Goal: Share content: Share content

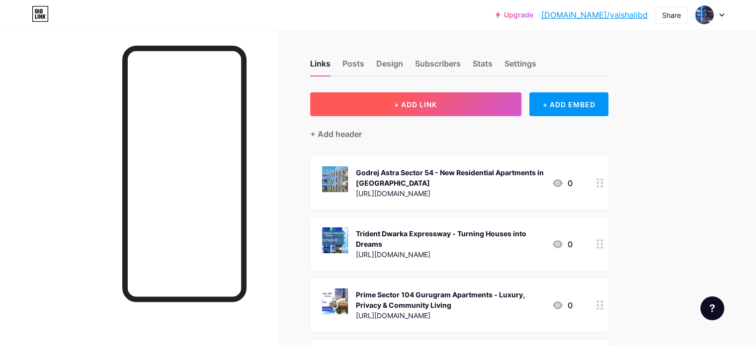
click at [437, 103] on span "+ ADD LINK" at bounding box center [415, 104] width 43 height 8
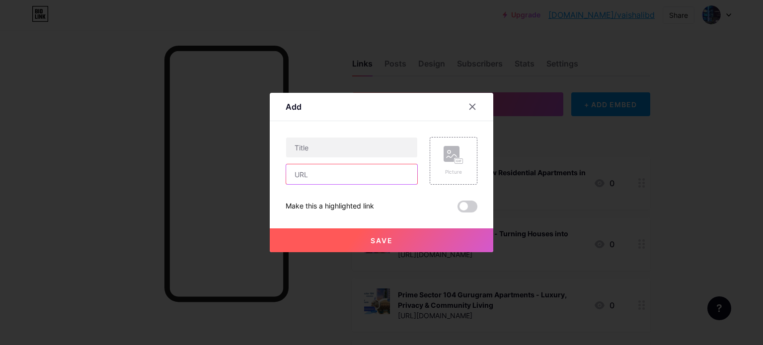
click at [378, 168] on input "text" at bounding box center [351, 174] width 131 height 20
paste input "[URL][DOMAIN_NAME]"
click at [378, 168] on input "[URL][DOMAIN_NAME]" at bounding box center [351, 174] width 131 height 20
type input "[URL][DOMAIN_NAME]"
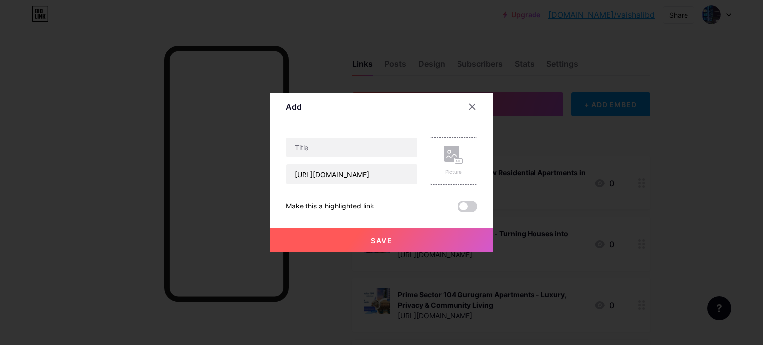
scroll to position [0, 0]
click at [303, 145] on input "text" at bounding box center [351, 148] width 131 height 20
paste input "Mehta [GEOGRAPHIC_DATA] | Premium Residential Apartments In [GEOGRAPHIC_DATA]"
type input "Mehta [GEOGRAPHIC_DATA] | Premium Residential Apartments In [GEOGRAPHIC_DATA]"
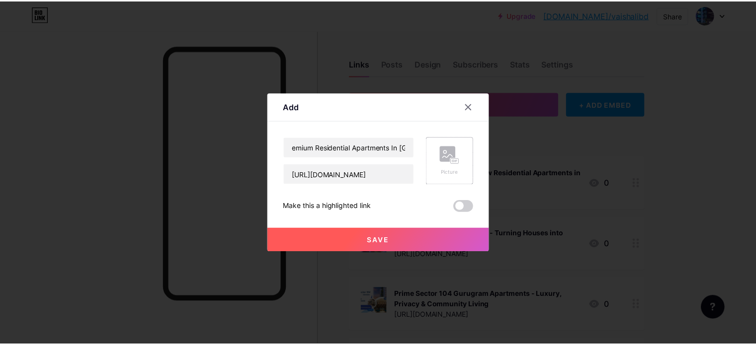
scroll to position [0, 0]
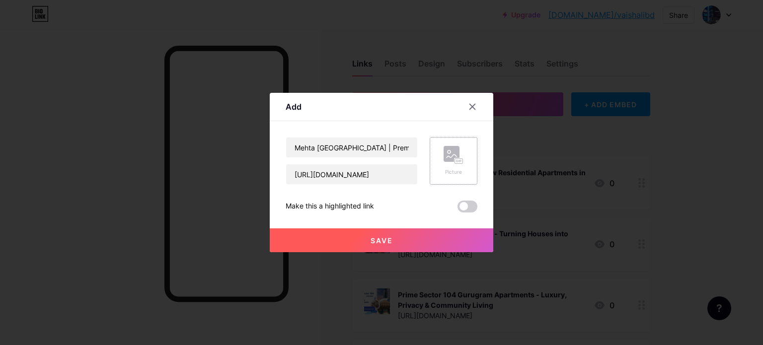
click at [453, 161] on rect at bounding box center [452, 154] width 16 height 16
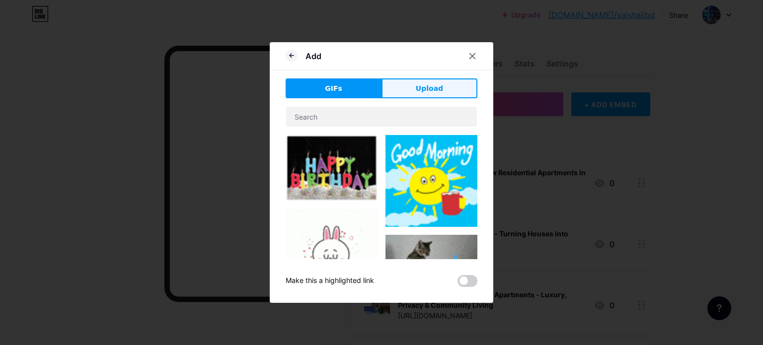
click at [422, 89] on span "Upload" at bounding box center [429, 88] width 27 height 10
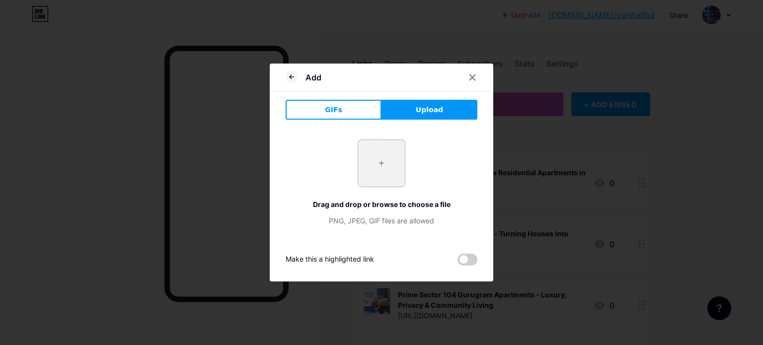
click at [382, 164] on input "file" at bounding box center [381, 163] width 47 height 47
type input "C:\fakepath\3eddae51-1b8c-492c-bf93-97165501b9f0.jpg"
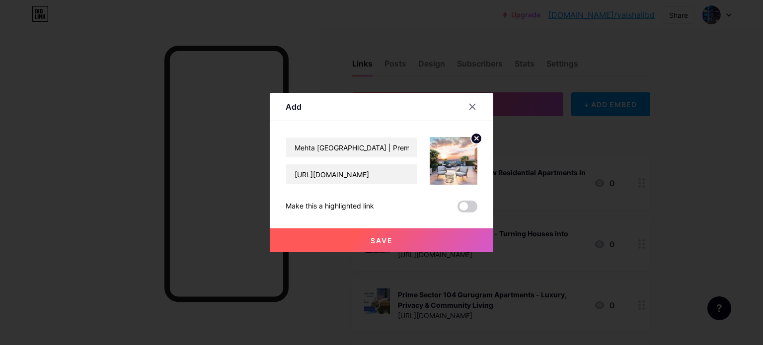
click at [383, 242] on span "Save" at bounding box center [382, 240] width 22 height 8
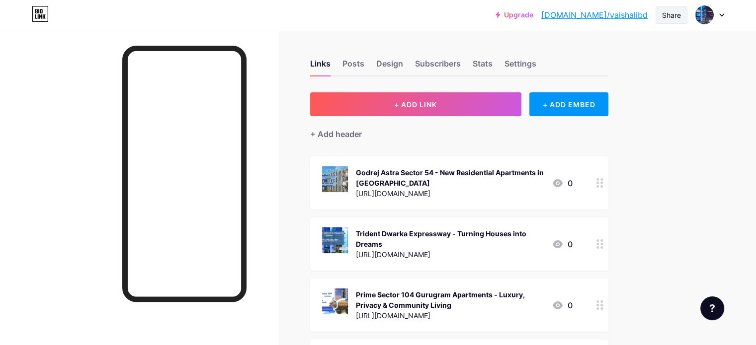
click at [678, 17] on div "Share" at bounding box center [671, 15] width 19 height 10
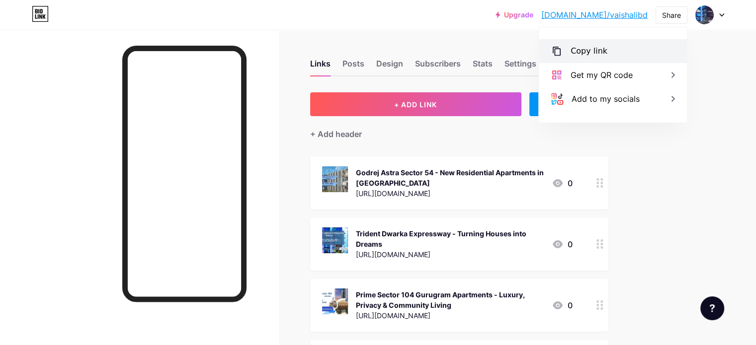
drag, startPoint x: 592, startPoint y: 51, endPoint x: 598, endPoint y: 54, distance: 7.1
click at [592, 51] on div "Copy link" at bounding box center [588, 51] width 37 height 12
